Goal: Task Accomplishment & Management: Manage account settings

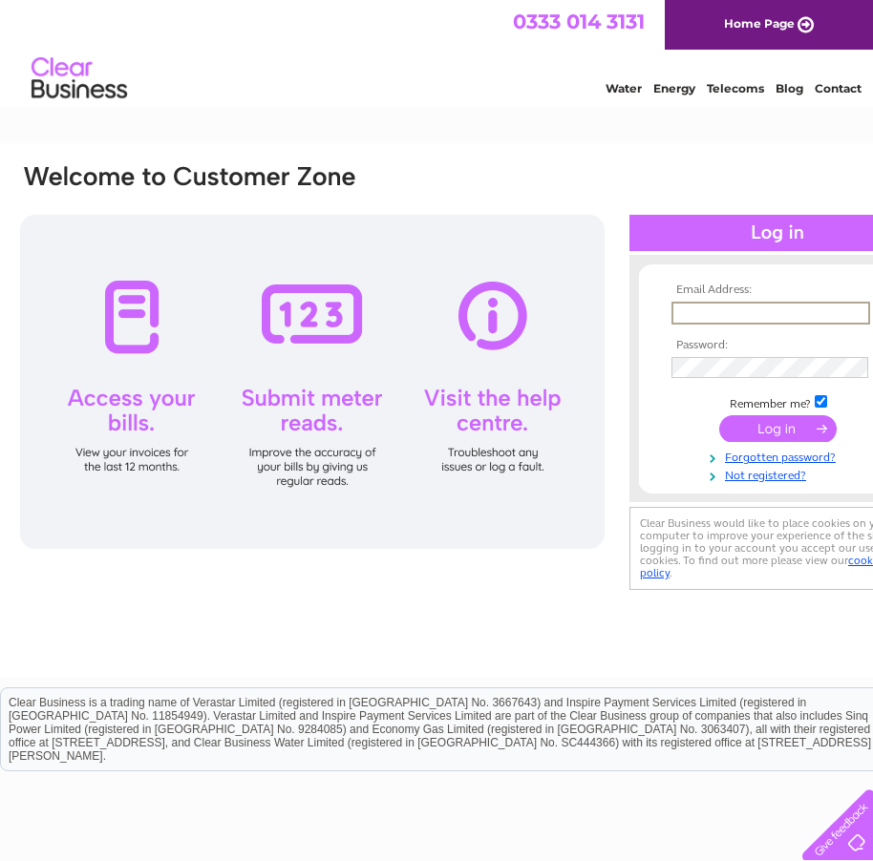
click at [710, 308] on input "text" at bounding box center [770, 313] width 199 height 23
type input "info@midland-solar.co.uk"
click at [774, 433] on input "submit" at bounding box center [777, 428] width 117 height 27
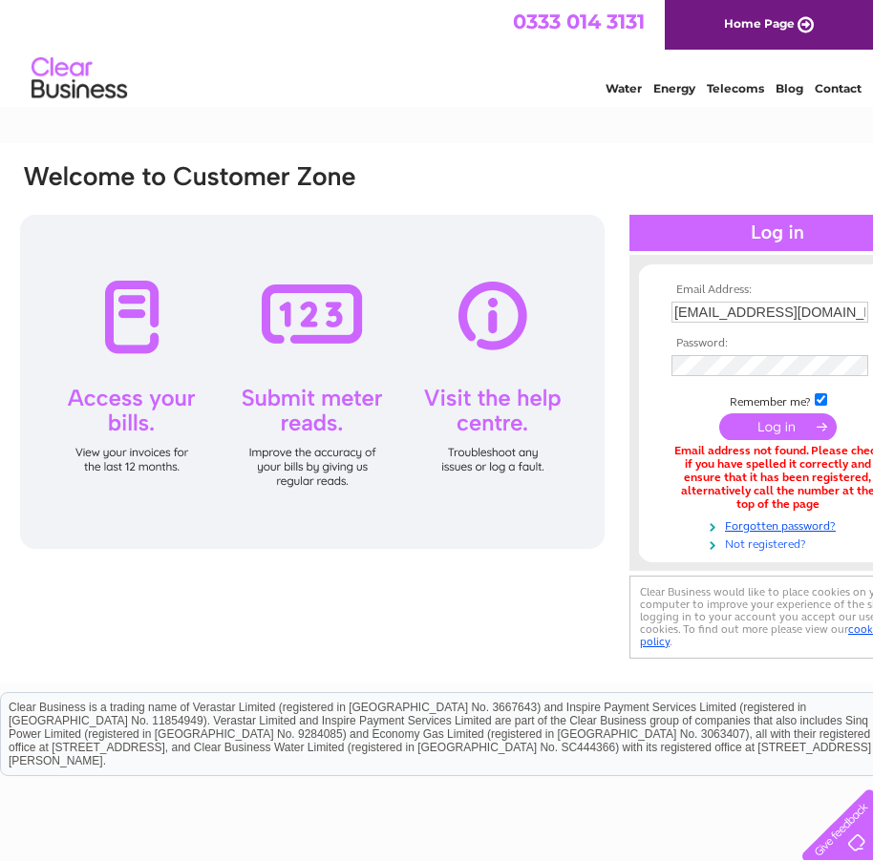
click at [734, 547] on link "Not registered?" at bounding box center [779, 543] width 217 height 18
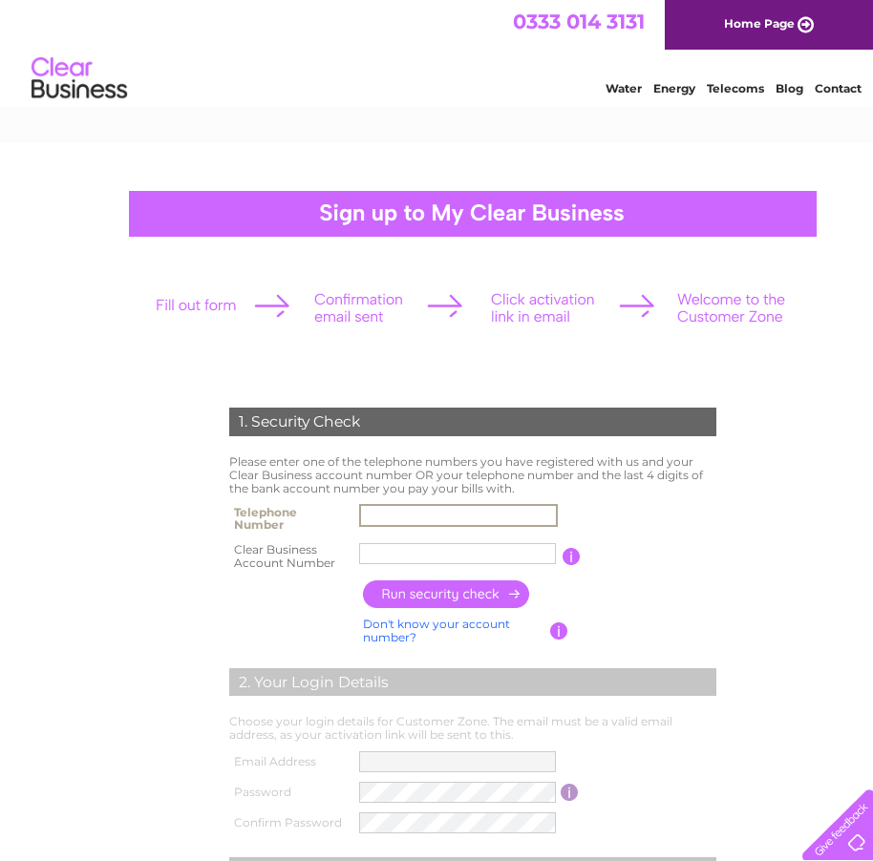
click at [438, 507] on input "text" at bounding box center [458, 515] width 199 height 23
type input "07530256004"
click at [431, 553] on input "text" at bounding box center [457, 553] width 199 height 23
paste input "30325042"
type input "30325042"
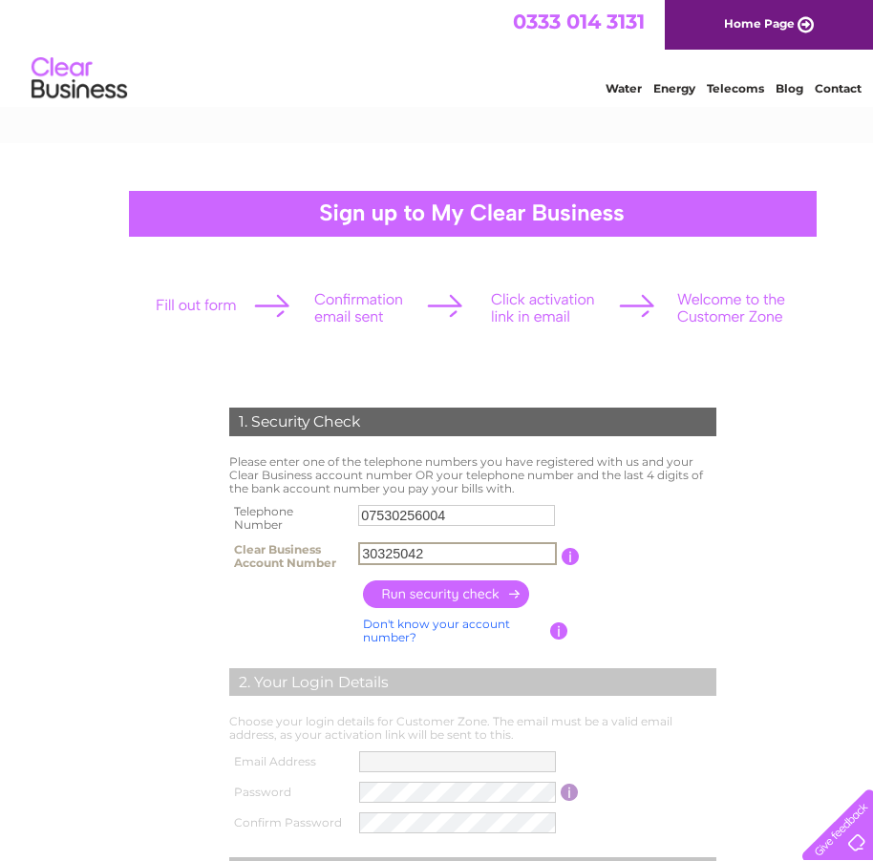
click at [477, 602] on input "button" at bounding box center [447, 595] width 168 height 28
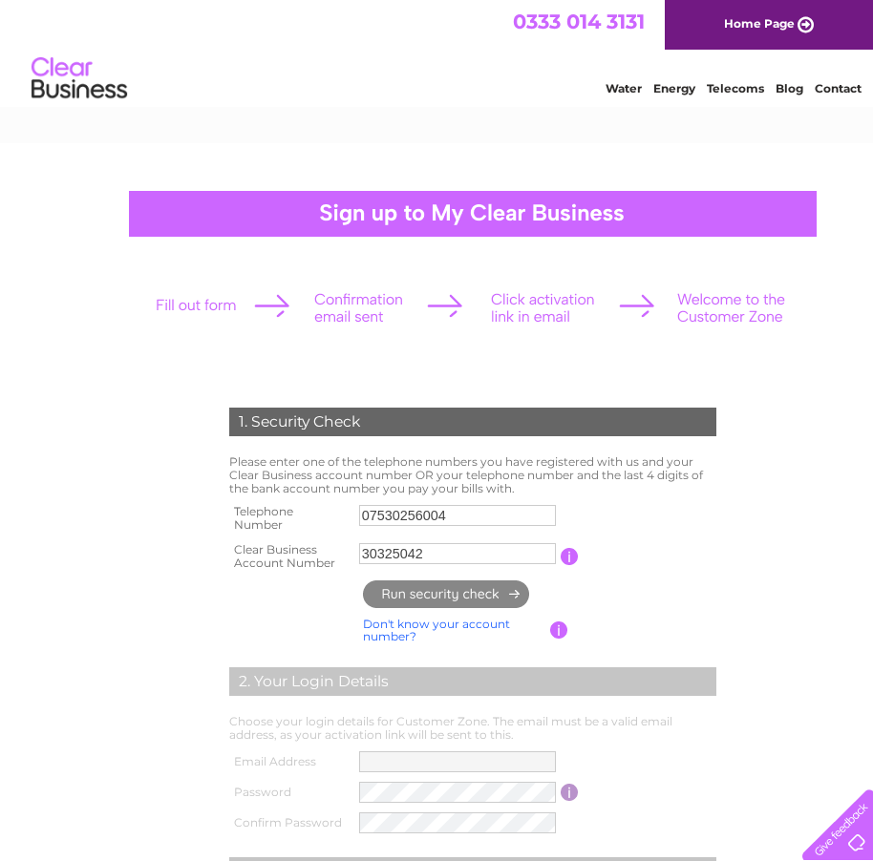
type input "**********"
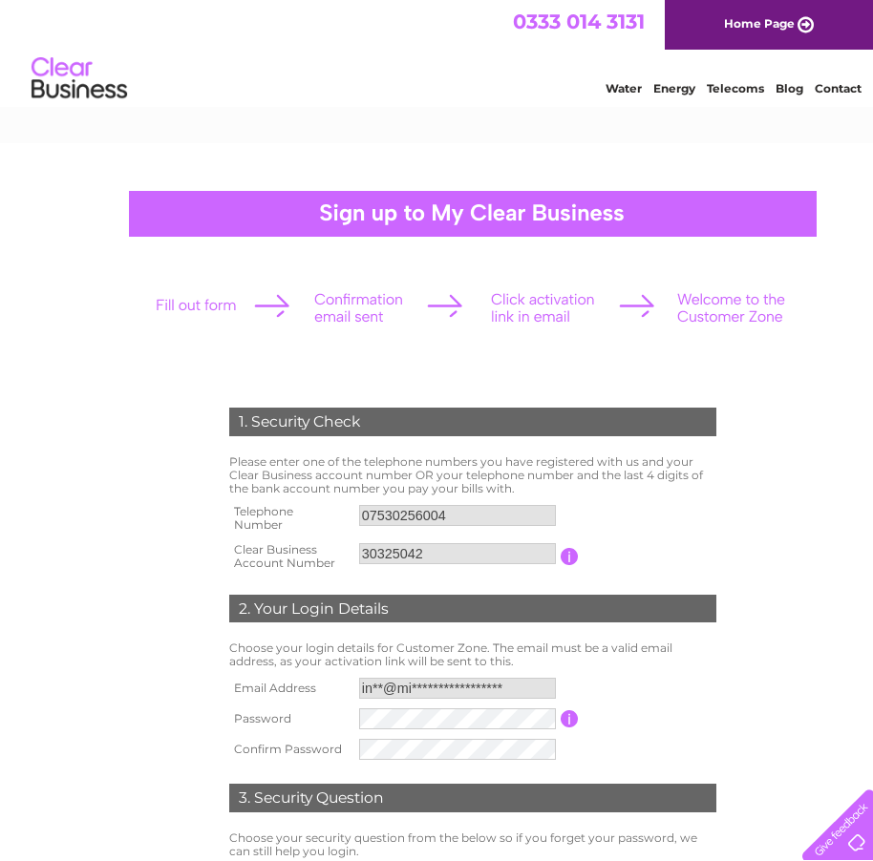
click at [462, 516] on input "07530256004" at bounding box center [457, 515] width 197 height 21
click at [449, 511] on input "07530256004" at bounding box center [458, 515] width 199 height 23
click at [444, 509] on input "07530256004" at bounding box center [458, 515] width 199 height 23
click at [409, 512] on input "07530256004" at bounding box center [458, 515] width 199 height 23
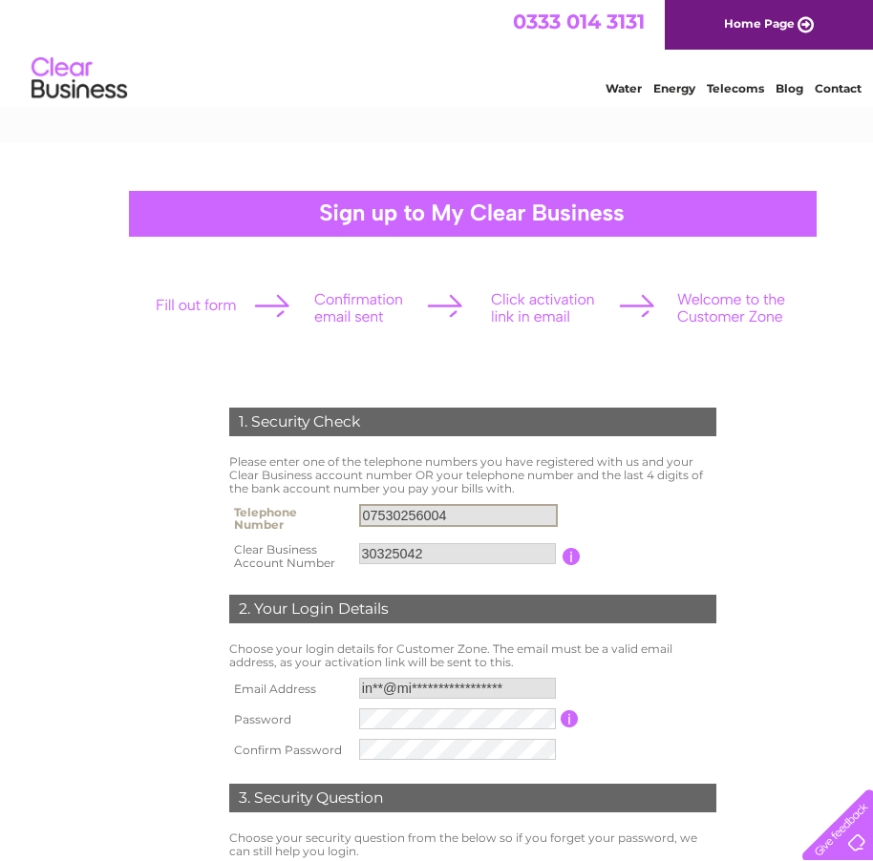
drag, startPoint x: 359, startPoint y: 512, endPoint x: 453, endPoint y: 513, distance: 93.6
click at [453, 513] on input "07530256004" at bounding box center [458, 515] width 199 height 23
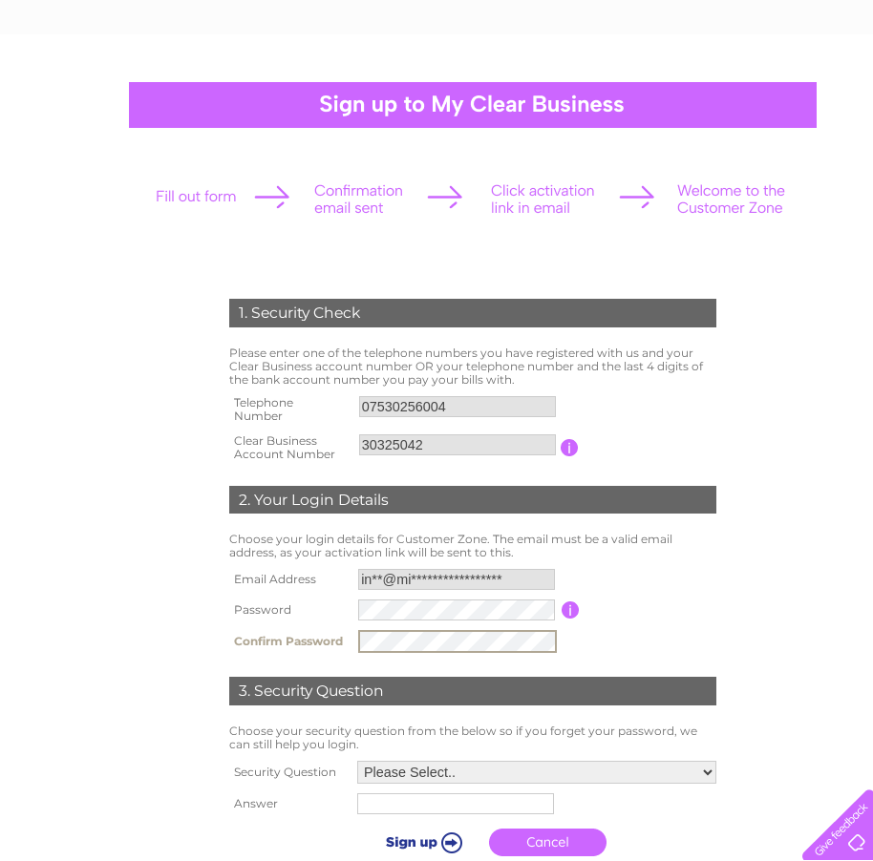
scroll to position [191, 0]
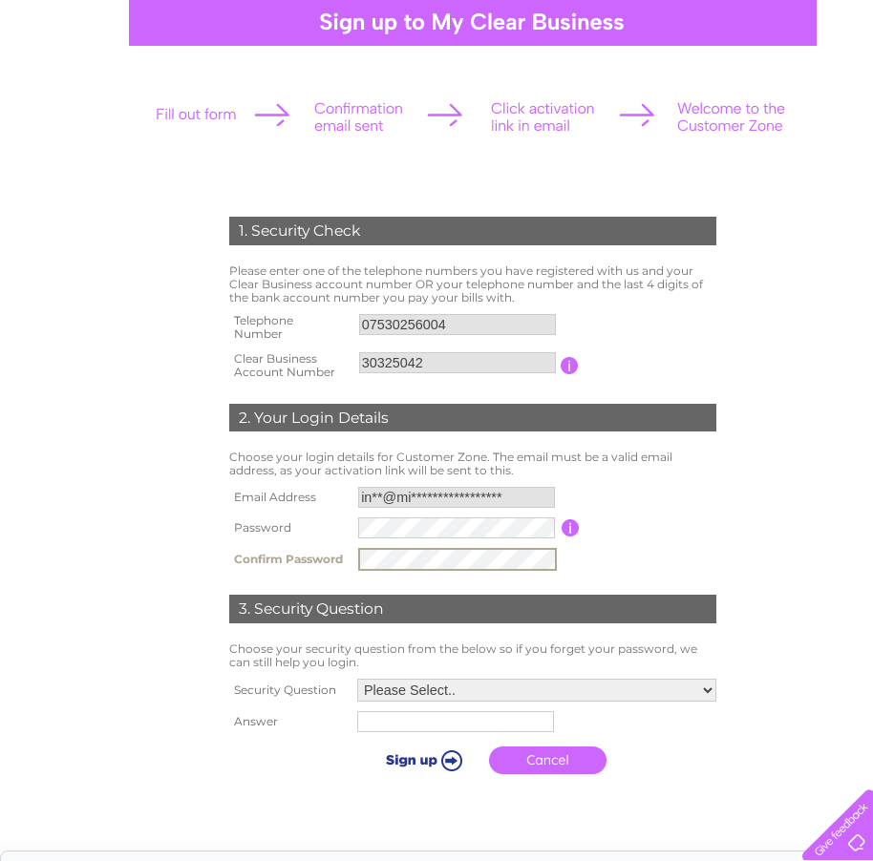
click at [708, 691] on select "Please Select.. In what town or city was your first job? In what town or city d…" at bounding box center [536, 690] width 359 height 23
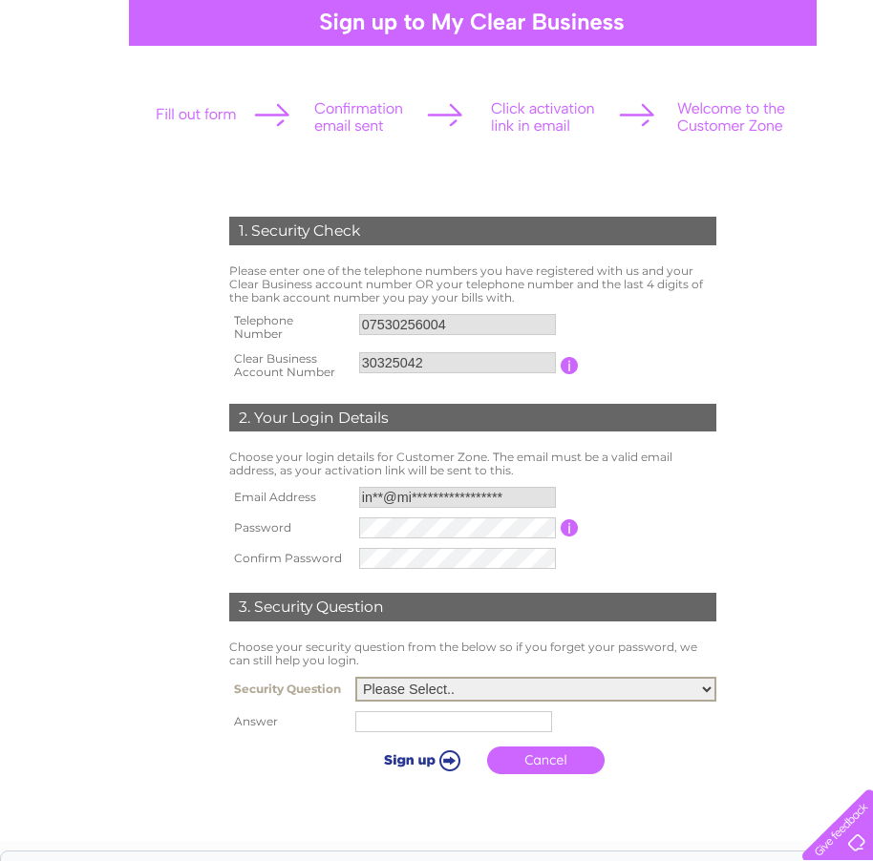
select select "5"
click at [355, 678] on select "Please Select.. In what town or city was your first job? In what town or city d…" at bounding box center [535, 689] width 361 height 25
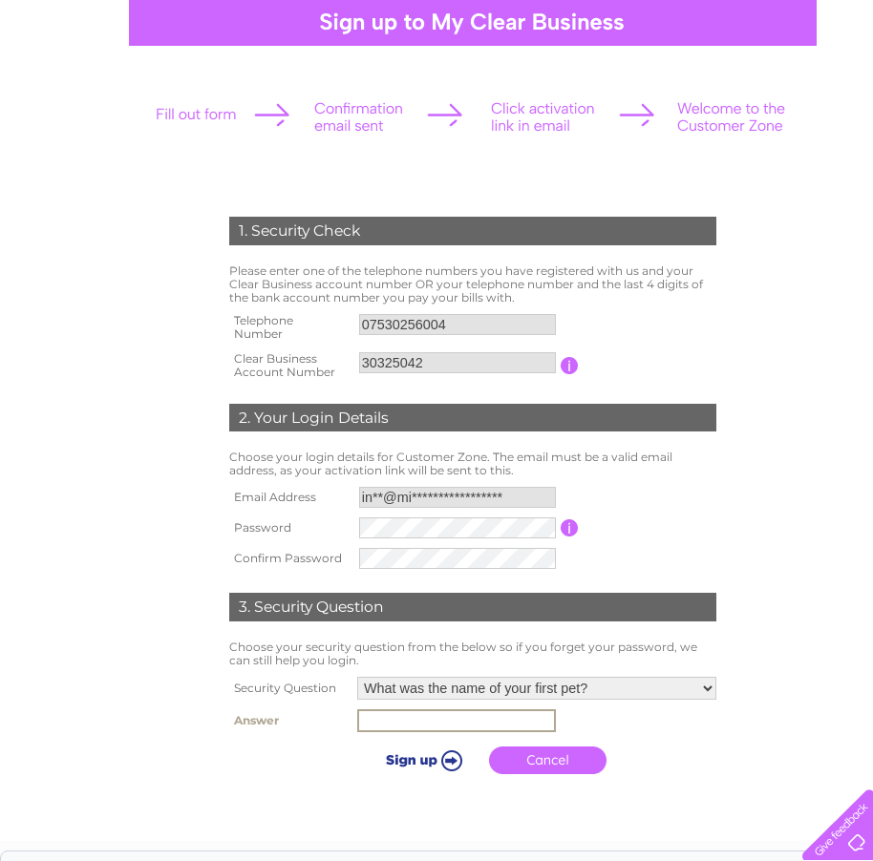
click at [423, 714] on input "text" at bounding box center [456, 721] width 199 height 23
type input "Poppy"
click at [454, 759] on input "submit" at bounding box center [420, 758] width 117 height 27
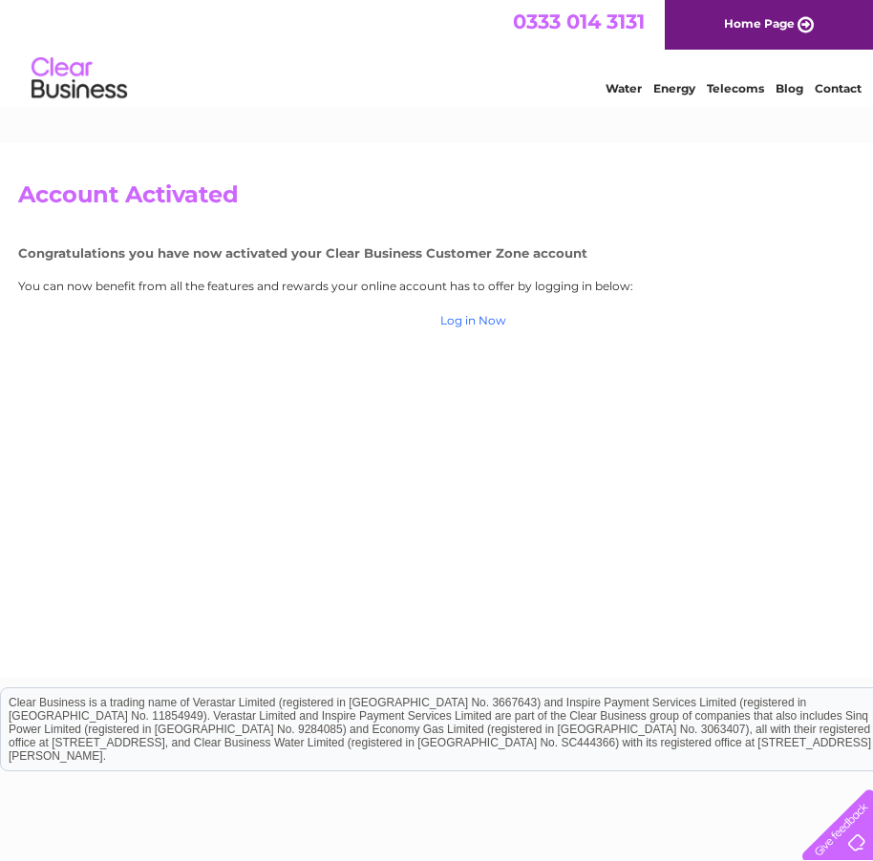
click at [459, 325] on link "Log in Now" at bounding box center [473, 320] width 66 height 14
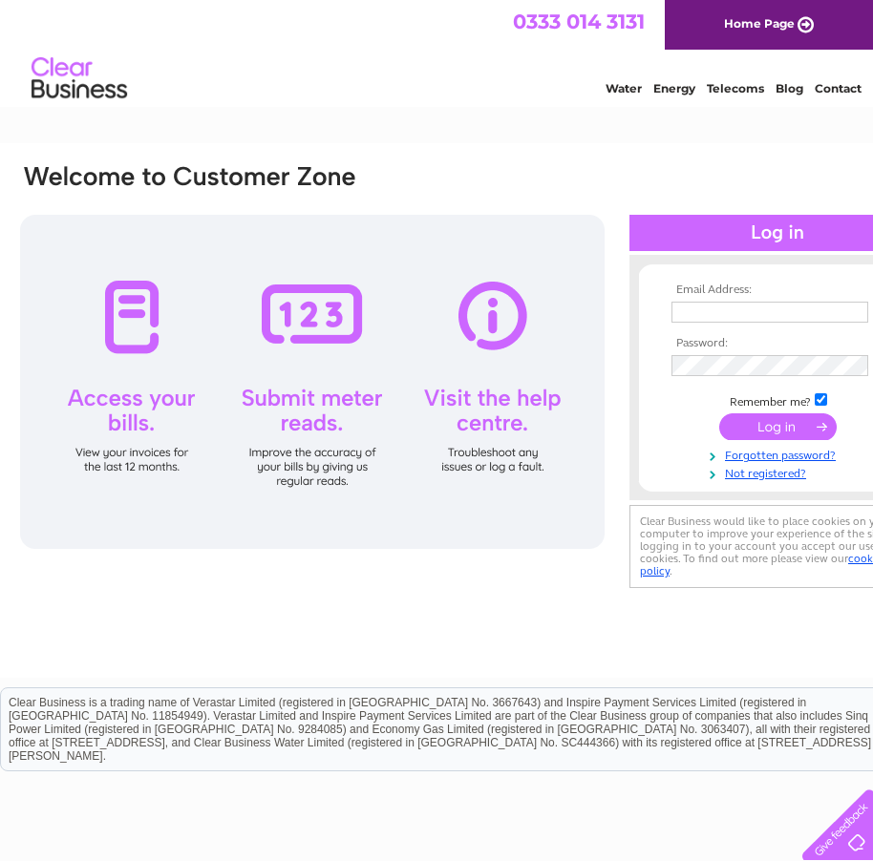
type input "30325042"
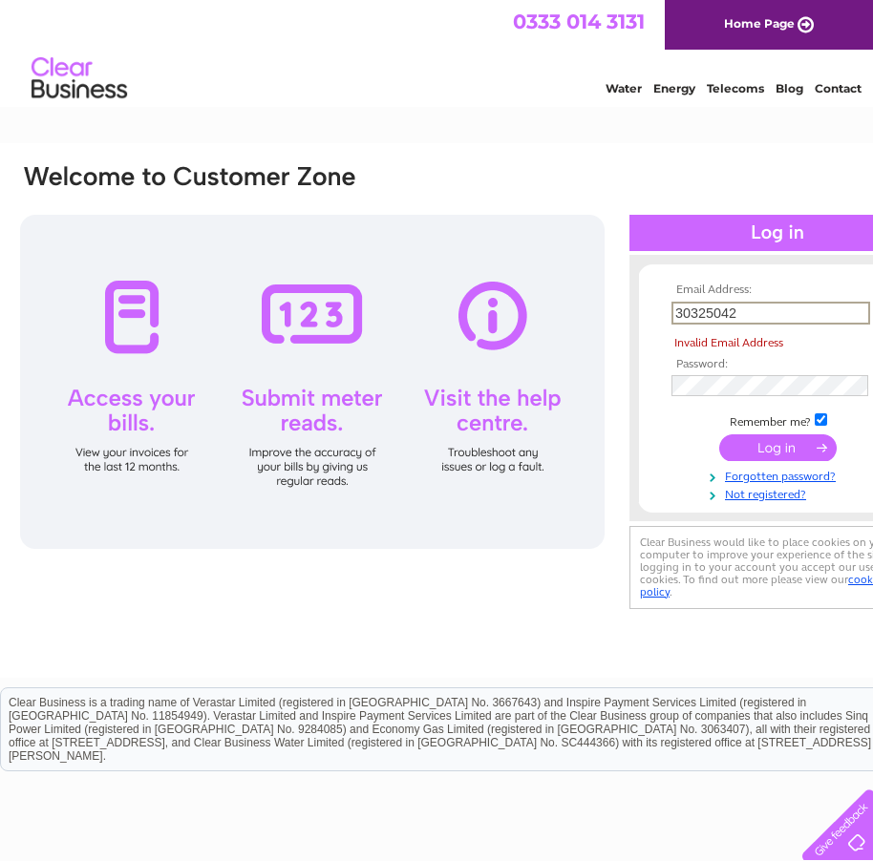
drag, startPoint x: 752, startPoint y: 310, endPoint x: 654, endPoint y: 313, distance: 97.4
click at [654, 313] on form "Email Address: 30325042 Invalid Email Address Password: Forgotten password?" at bounding box center [777, 393] width 277 height 219
type input "info@midland-solar.co.uk"
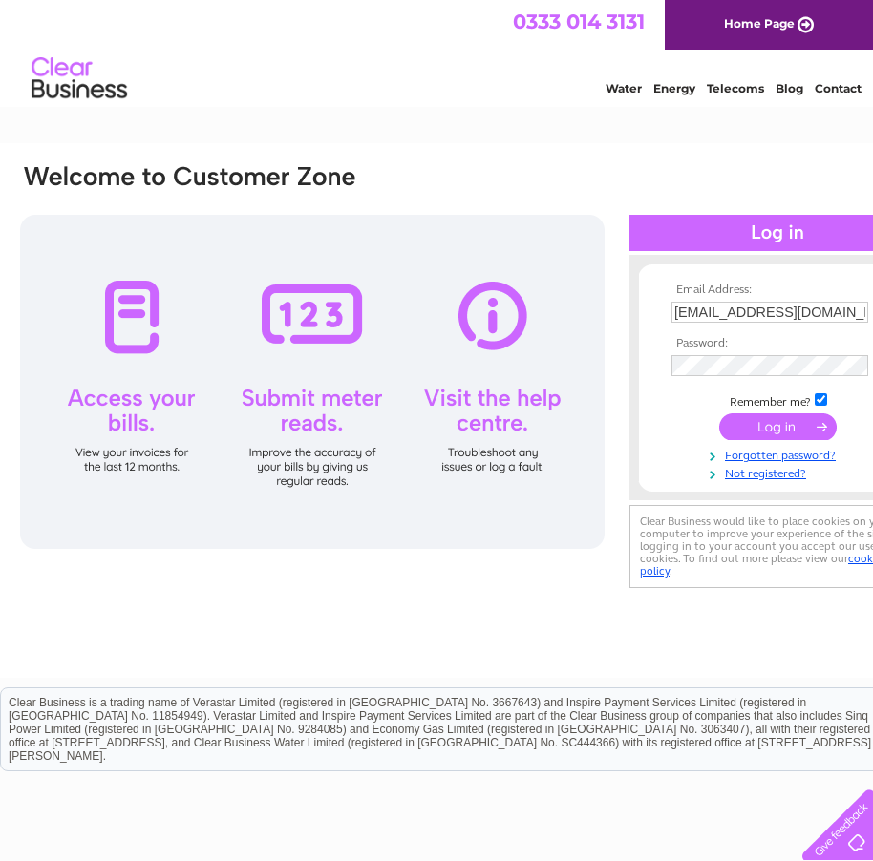
click at [656, 421] on form "Email Address: info@midland-solar.co.uk Password:" at bounding box center [777, 383] width 277 height 198
click at [784, 429] on input "submit" at bounding box center [777, 426] width 117 height 27
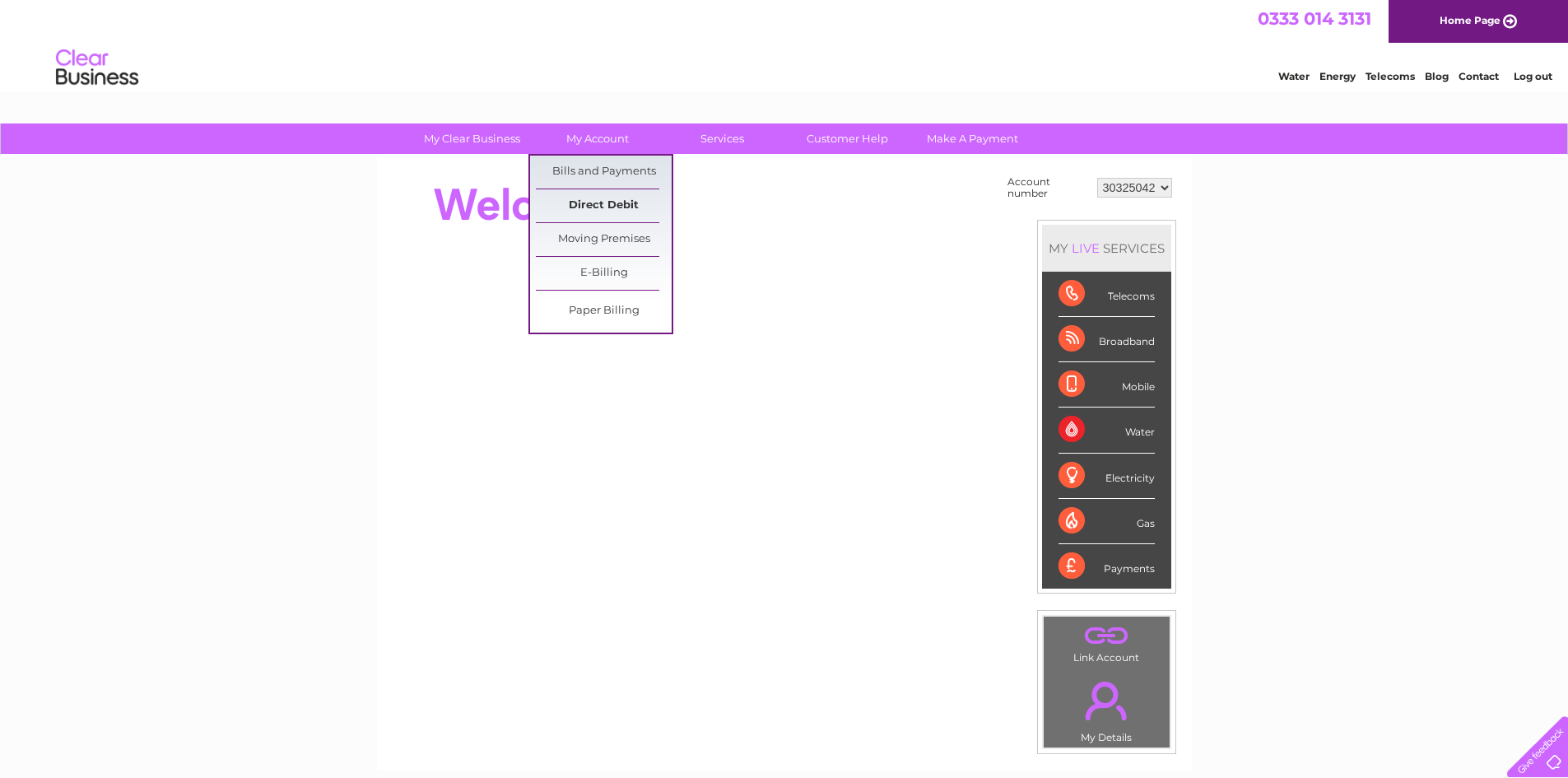
click at [598, 195] on link "Direct Debit" at bounding box center [604, 206] width 136 height 33
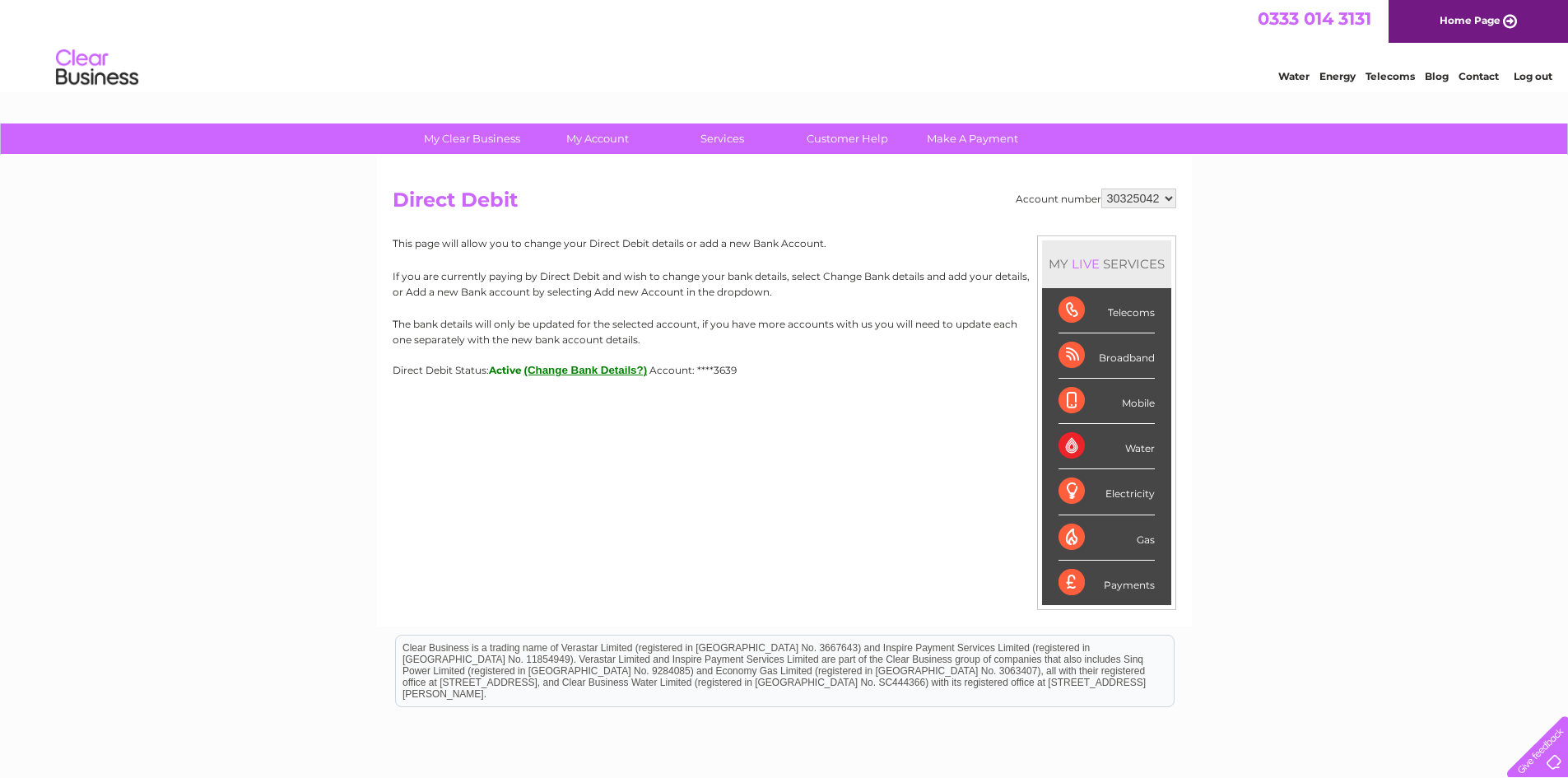
click at [1140, 587] on div "Payments" at bounding box center [1107, 583] width 97 height 45
click at [1078, 587] on div "Payments" at bounding box center [1107, 583] width 97 height 45
click at [953, 140] on link "Make A Payment" at bounding box center [972, 138] width 136 height 30
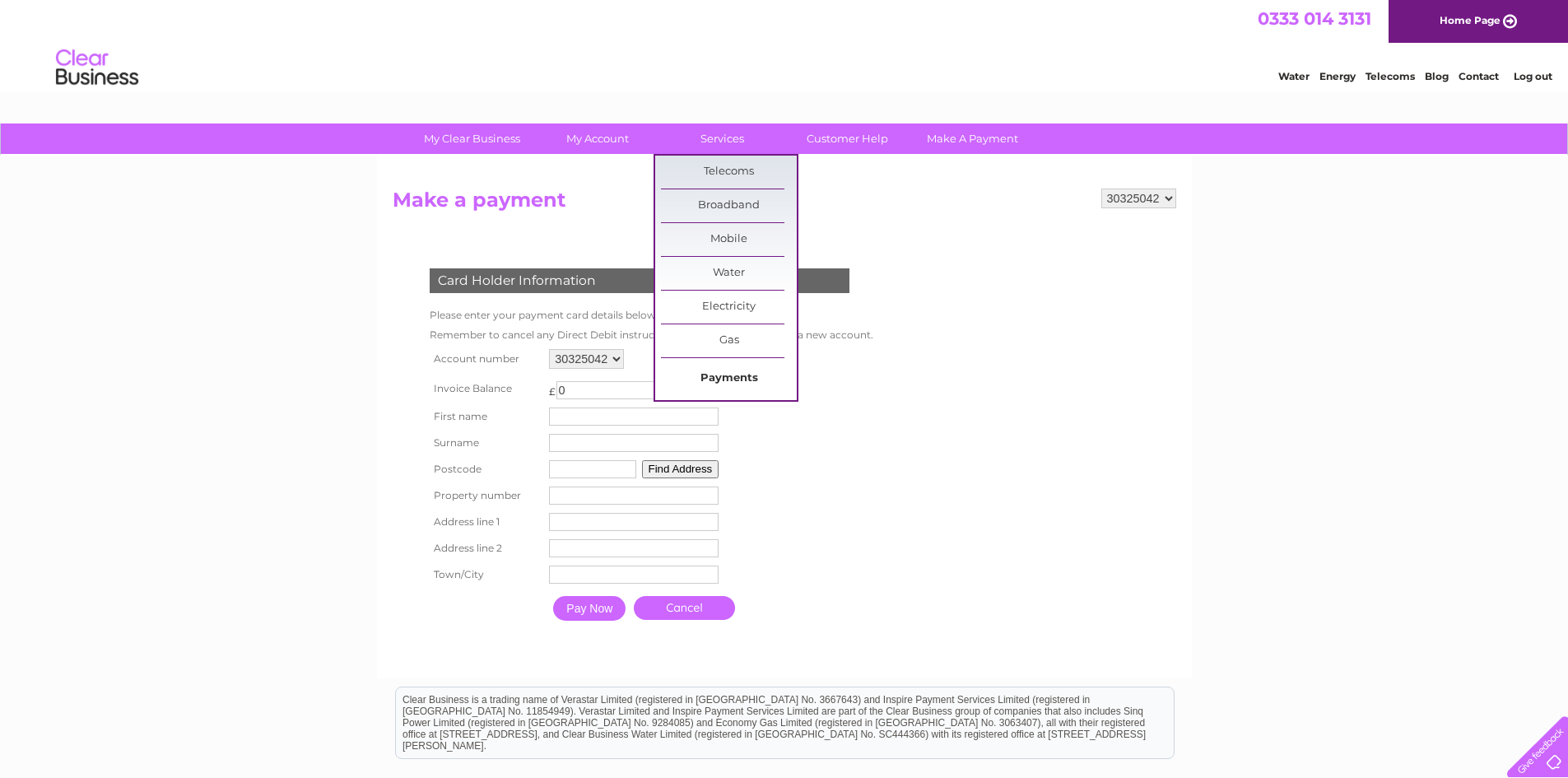
click at [737, 376] on link "Payments" at bounding box center [729, 379] width 136 height 33
click at [730, 135] on link "Services" at bounding box center [722, 138] width 136 height 30
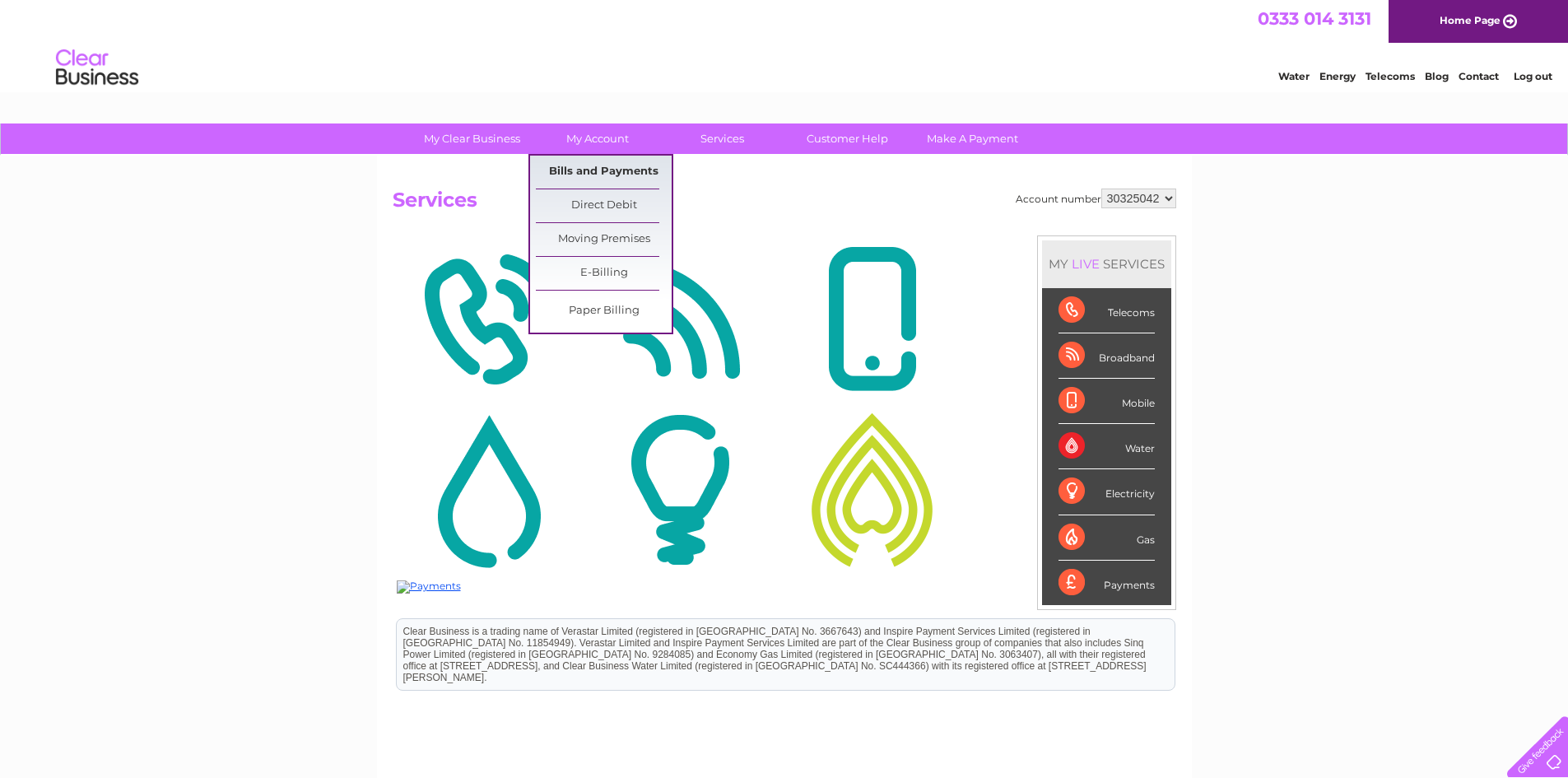
click at [605, 166] on link "Bills and Payments" at bounding box center [604, 172] width 136 height 33
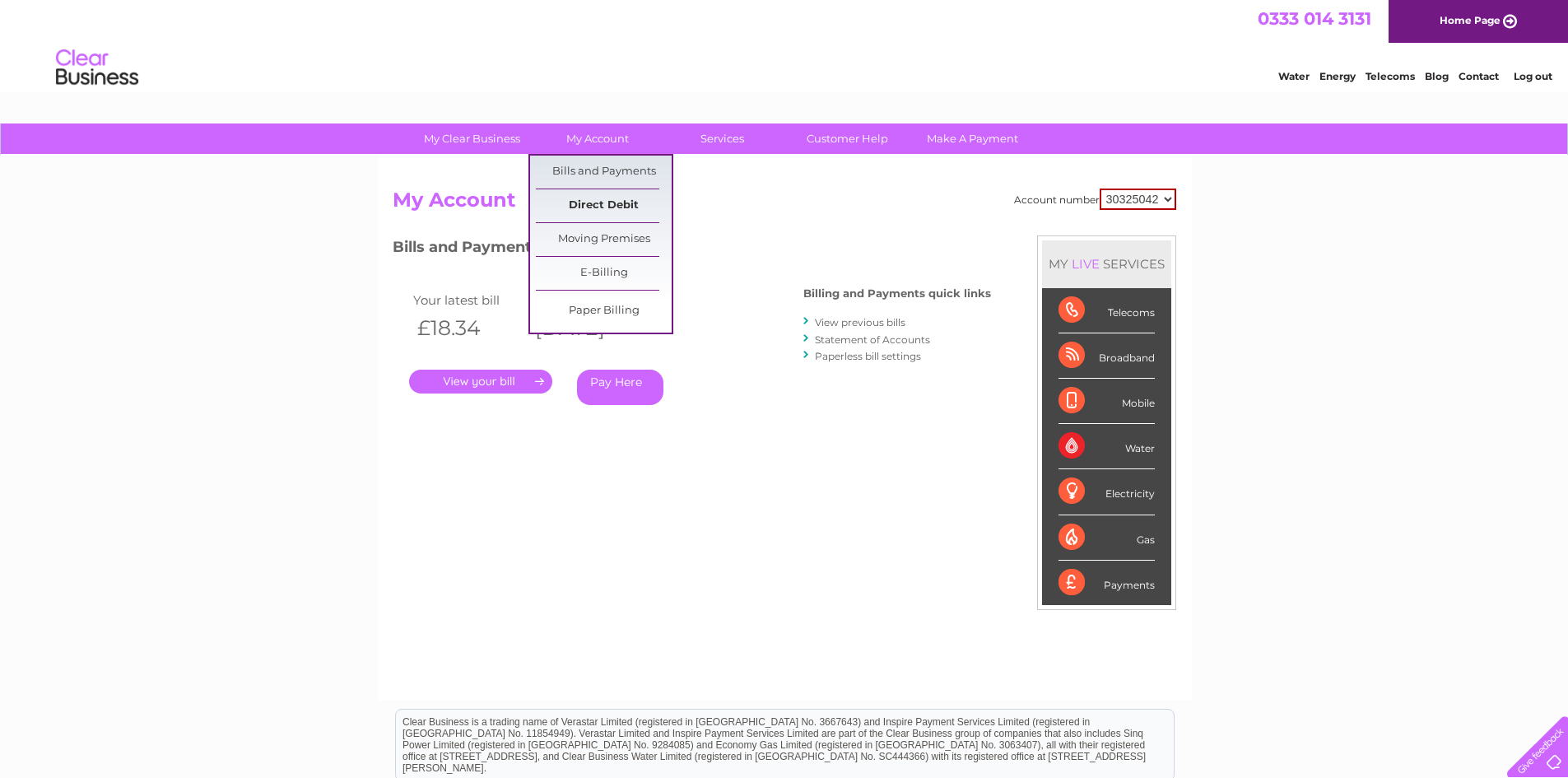
click at [603, 199] on link "Direct Debit" at bounding box center [604, 206] width 136 height 33
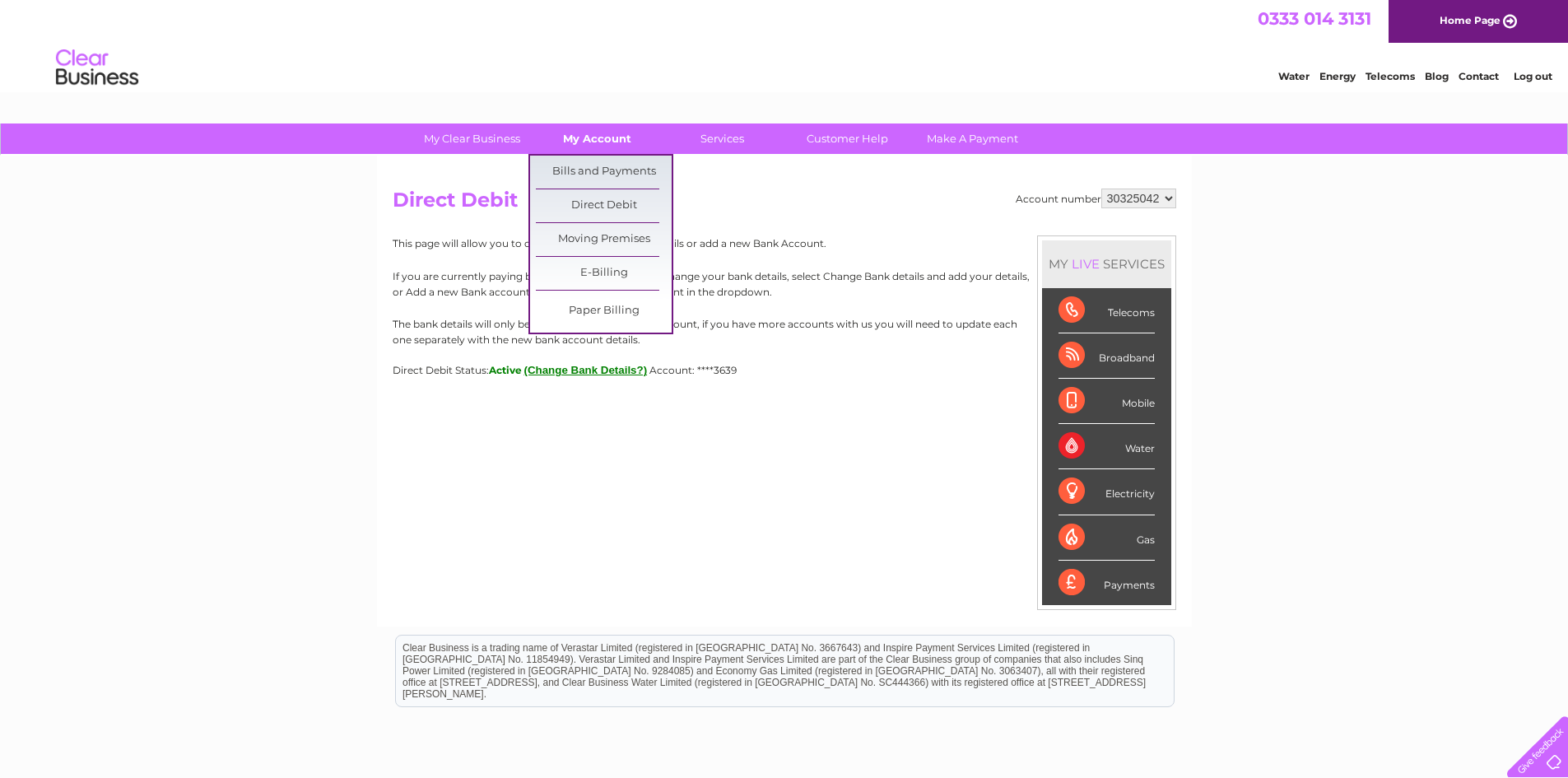
click at [599, 141] on link "My Account" at bounding box center [597, 138] width 136 height 30
